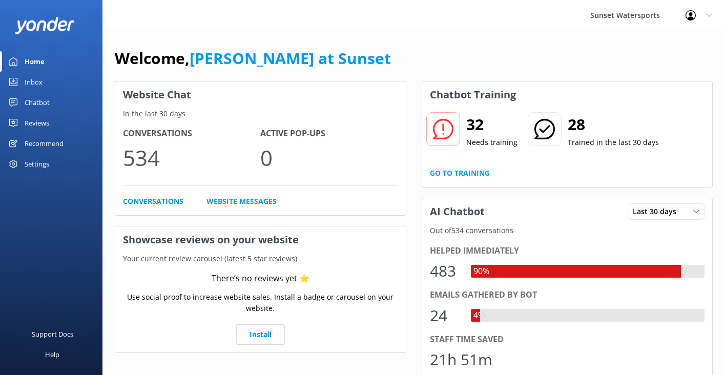
click at [37, 85] on div "Inbox" at bounding box center [34, 82] width 18 height 21
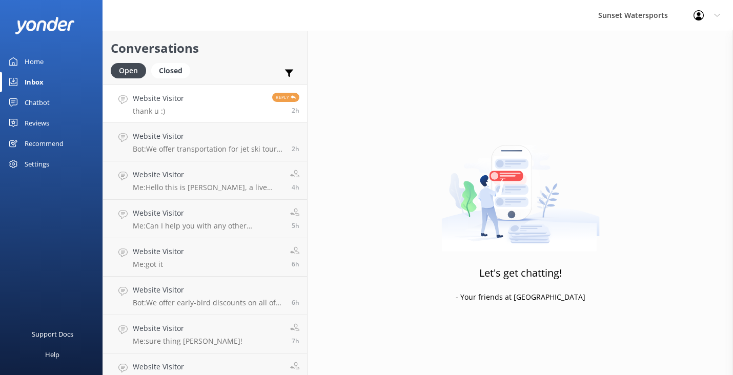
click at [182, 95] on link "Website Visitor thank u :) Reply 2h" at bounding box center [205, 104] width 204 height 38
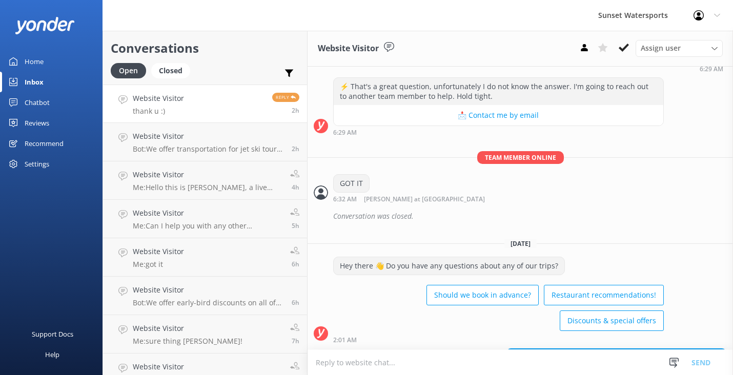
scroll to position [13865, 0]
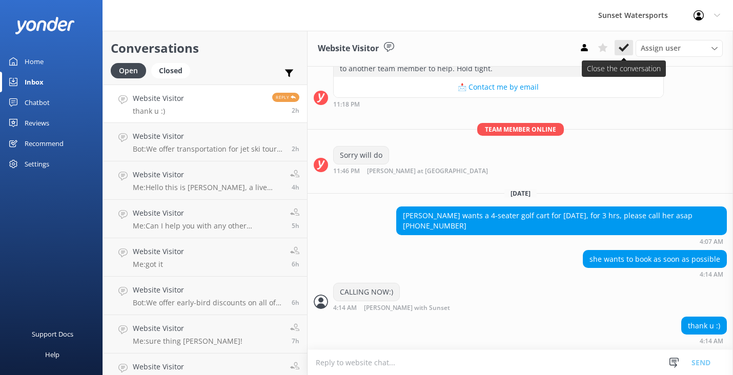
click at [625, 50] on icon at bounding box center [624, 48] width 10 height 10
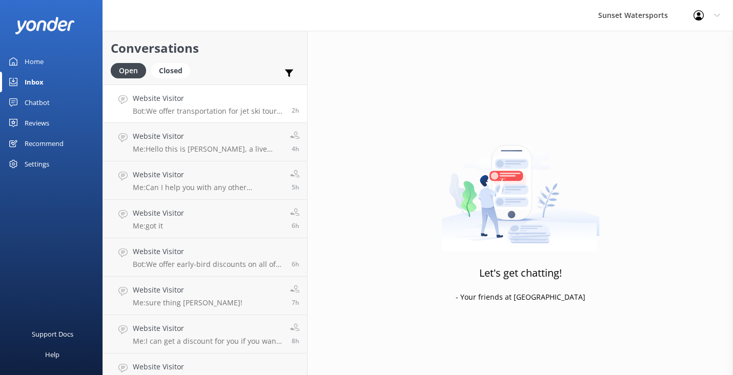
click at [234, 101] on h4 "Website Visitor" at bounding box center [208, 98] width 151 height 11
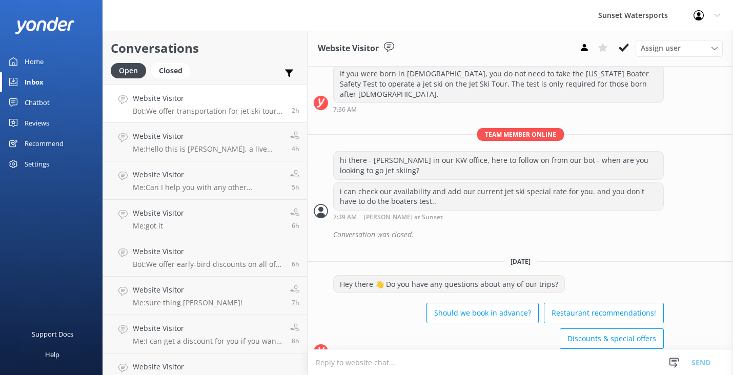
scroll to position [265, 0]
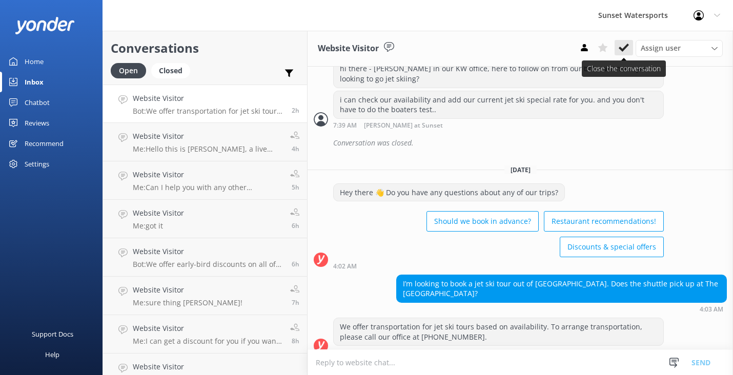
click at [624, 43] on icon at bounding box center [624, 48] width 10 height 10
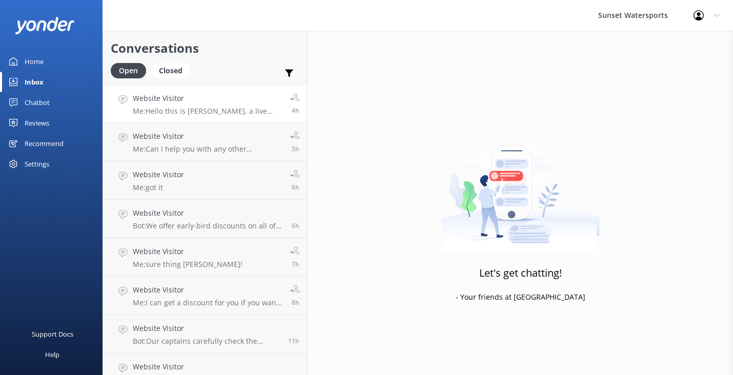
click at [239, 97] on h4 "Website Visitor" at bounding box center [208, 98] width 150 height 11
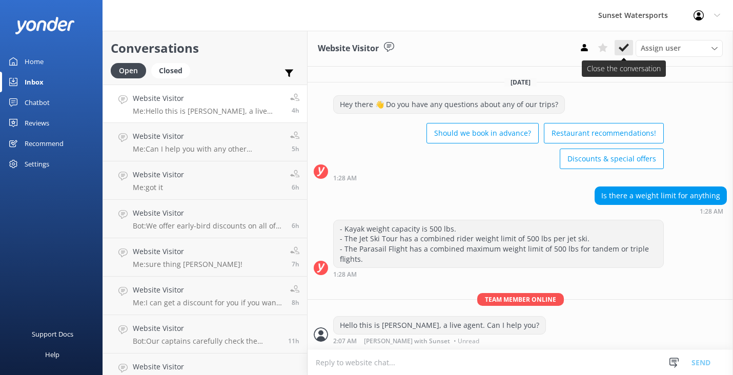
click at [624, 47] on icon at bounding box center [624, 48] width 10 height 10
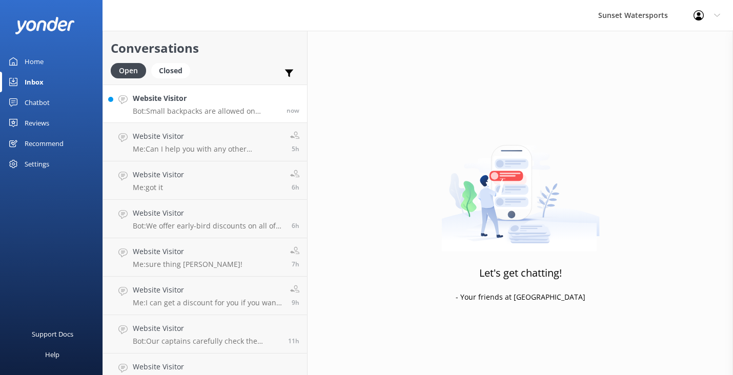
click at [208, 107] on p "Bot: Small backpacks are allowed on [MEDICAL_DATA], but unfortunately, there is…" at bounding box center [206, 111] width 146 height 9
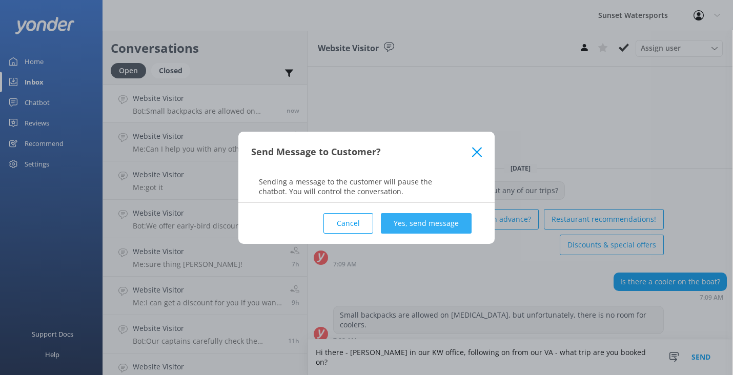
type textarea "Hi there - [PERSON_NAME] in our KW office, following on from our VA - what trip…"
click at [424, 223] on button "Yes, send message" at bounding box center [426, 223] width 91 height 21
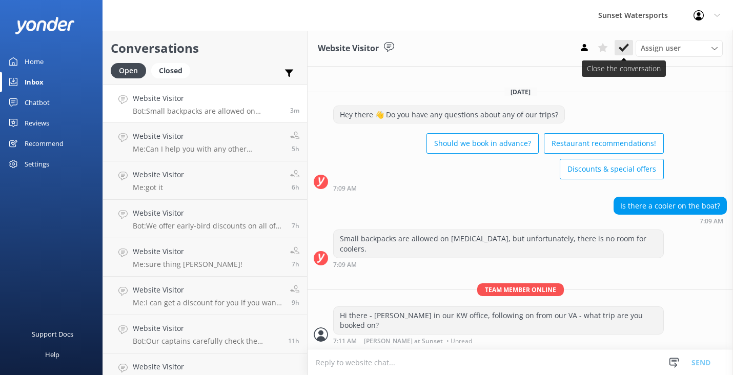
click at [620, 48] on use at bounding box center [624, 48] width 10 height 8
